Goal: Book appointment/travel/reservation

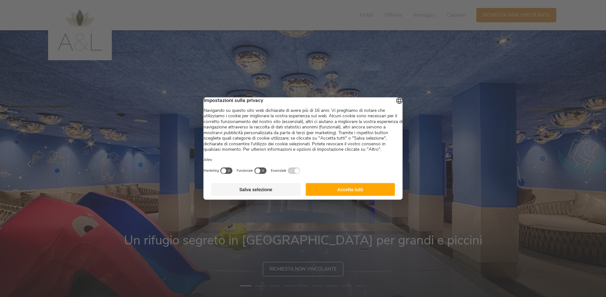
click at [350, 196] on button "Accetta tutti" at bounding box center [351, 189] width 90 height 13
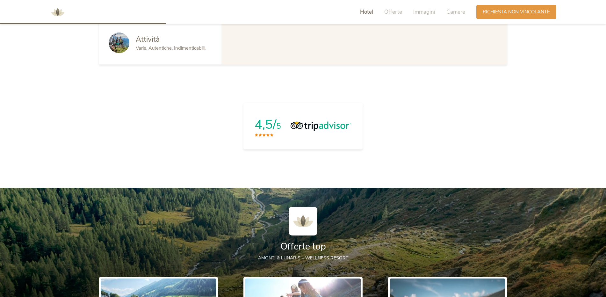
scroll to position [510, 0]
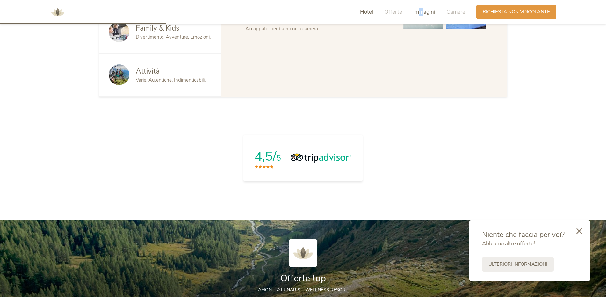
drag, startPoint x: 423, startPoint y: 19, endPoint x: 421, endPoint y: 14, distance: 5.4
click at [421, 14] on div "Hotel Offerte Immagini Camere" at bounding box center [414, 12] width 124 height 14
click at [421, 14] on span "Immagini" at bounding box center [425, 11] width 22 height 7
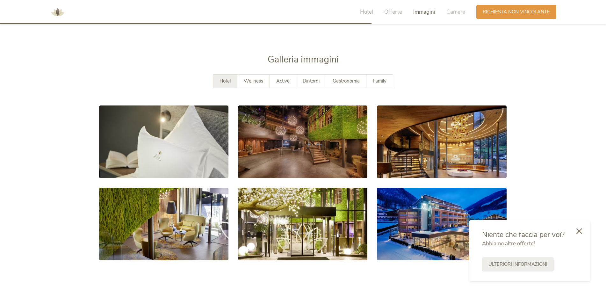
scroll to position [1172, 0]
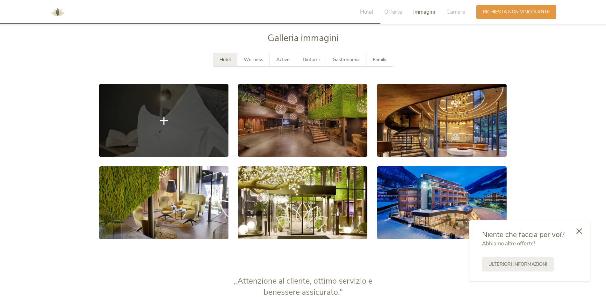
click at [143, 152] on link at bounding box center [163, 120] width 129 height 73
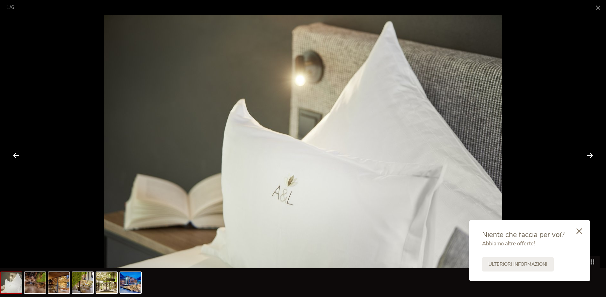
click at [590, 156] on div at bounding box center [590, 155] width 20 height 20
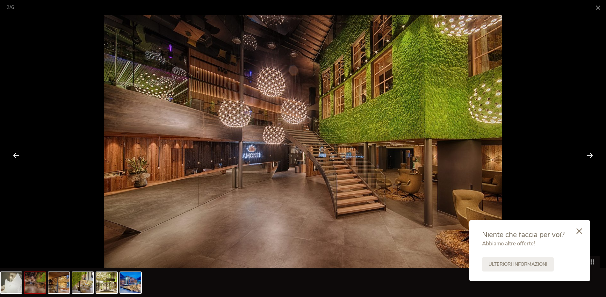
click at [590, 156] on div at bounding box center [590, 155] width 20 height 20
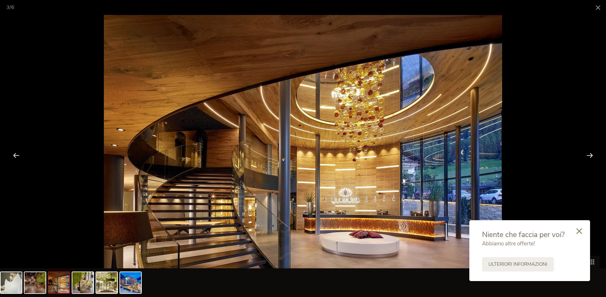
click at [590, 156] on div at bounding box center [590, 155] width 20 height 20
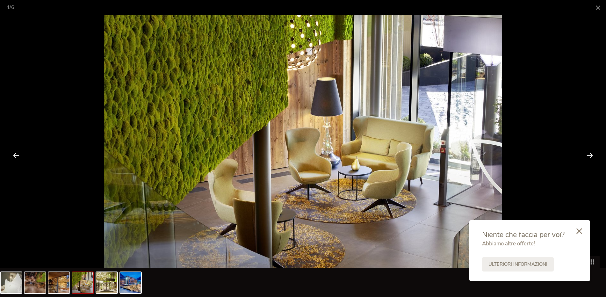
click at [590, 156] on div at bounding box center [590, 155] width 20 height 20
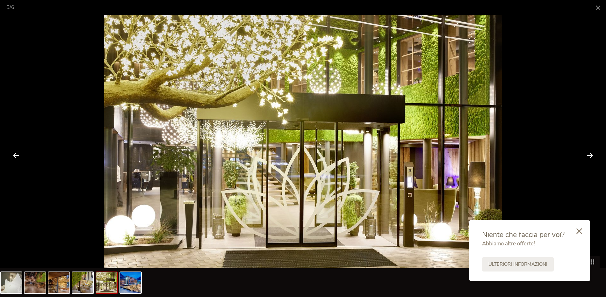
click at [590, 156] on div at bounding box center [590, 155] width 20 height 20
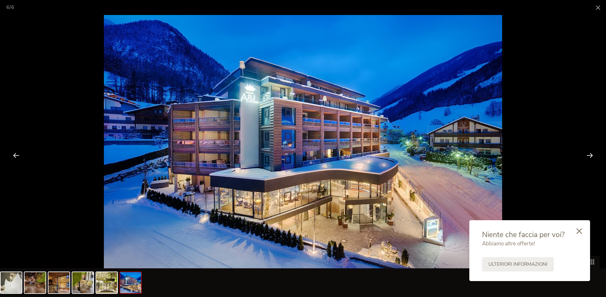
click at [590, 156] on div at bounding box center [590, 155] width 20 height 20
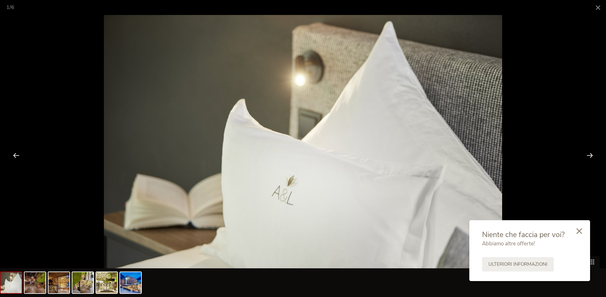
click at [590, 156] on div at bounding box center [590, 155] width 20 height 20
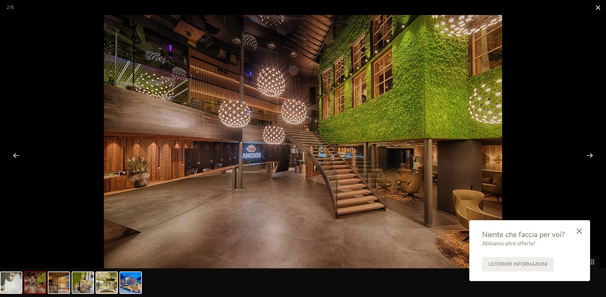
click at [597, 9] on span at bounding box center [598, 7] width 16 height 15
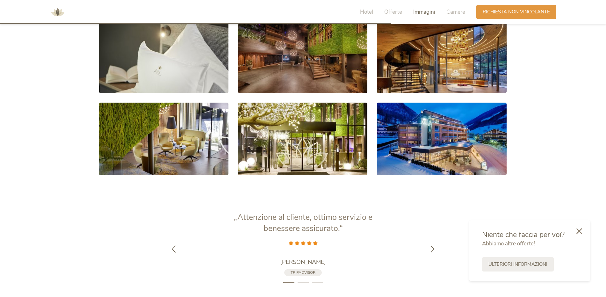
scroll to position [1204, 0]
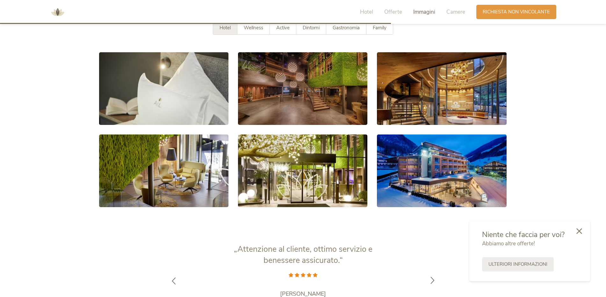
click at [428, 281] on div at bounding box center [433, 281] width 20 height 20
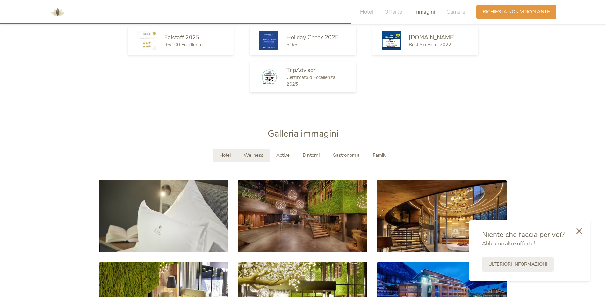
click at [261, 155] on span "Wellness" at bounding box center [253, 155] width 19 height 6
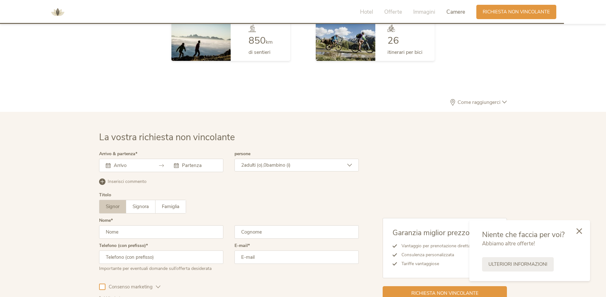
scroll to position [1842, 0]
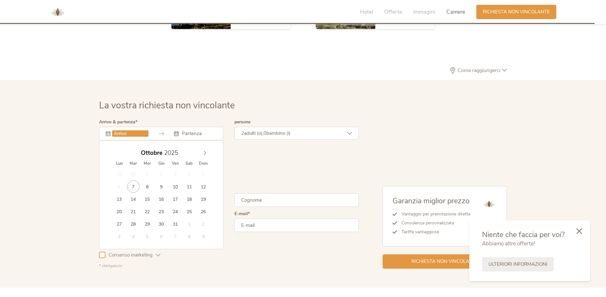
click at [120, 135] on input "text" at bounding box center [130, 133] width 36 height 6
click at [202, 153] on span at bounding box center [205, 151] width 11 height 9
click at [203, 153] on icon at bounding box center [205, 153] width 4 height 4
type input "2026"
click at [203, 153] on icon at bounding box center [205, 153] width 4 height 4
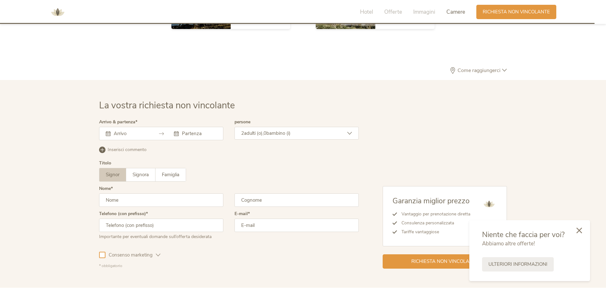
click at [580, 234] on div at bounding box center [580, 231] width 22 height 23
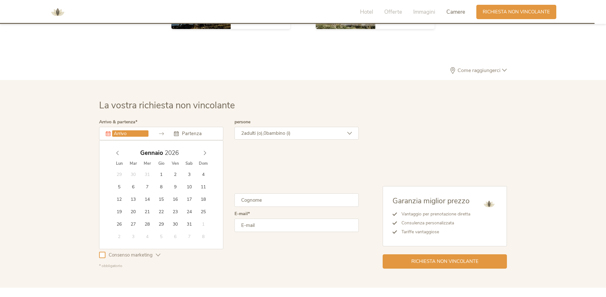
click at [119, 135] on input "text" at bounding box center [130, 133] width 36 height 6
type input "02.01.2026"
type input "2026"
type input "10.01.2026"
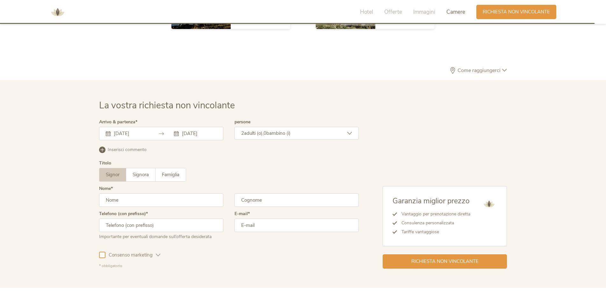
click at [305, 137] on div "2 adulti (o), 0 bambino (i)" at bounding box center [297, 133] width 124 height 13
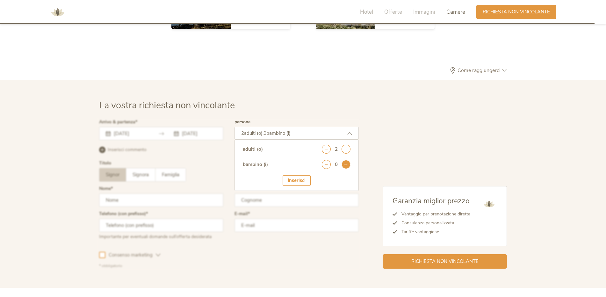
click at [348, 165] on icon at bounding box center [346, 164] width 9 height 9
click at [339, 182] on select "seleziona 0 1 2 3 4 5 6 7 8 9 10 11 12 13 14 15 16 17" at bounding box center [335, 182] width 32 height 11
select select "7"
click at [319, 177] on select "seleziona 0 1 2 3 4 5 6 7 8 9 10 11 12 13 14 15 16 17" at bounding box center [335, 182] width 32 height 11
click at [296, 202] on div "Inserisci" at bounding box center [297, 200] width 28 height 11
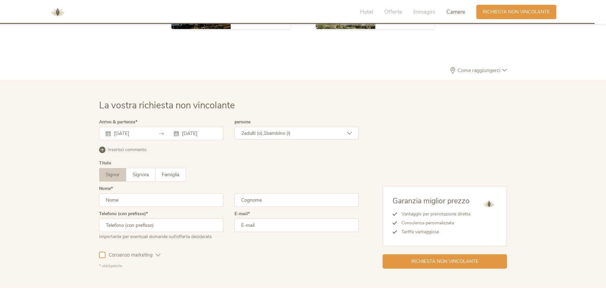
scroll to position [1874, 0]
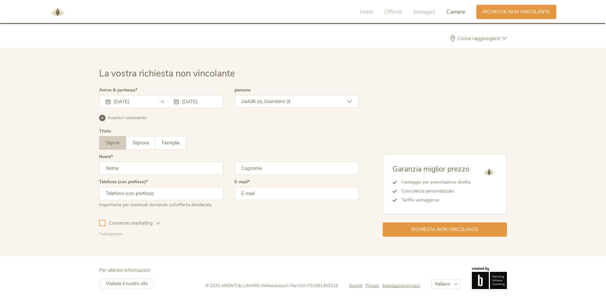
click at [154, 168] on input "text" at bounding box center [161, 168] width 124 height 13
type input "ILARIA"
type input "DURANTE"
type input "+393395971278"
type input "ilariadurante@yahoo.it"
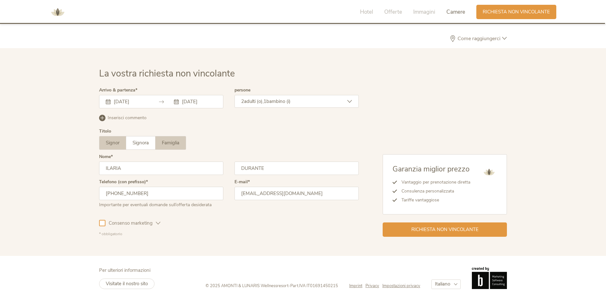
click at [173, 142] on span "Famiglia" at bounding box center [171, 143] width 18 height 6
click at [440, 231] on span "Richiesta non vincolante" at bounding box center [445, 229] width 67 height 7
